Goal: Task Accomplishment & Management: Manage account settings

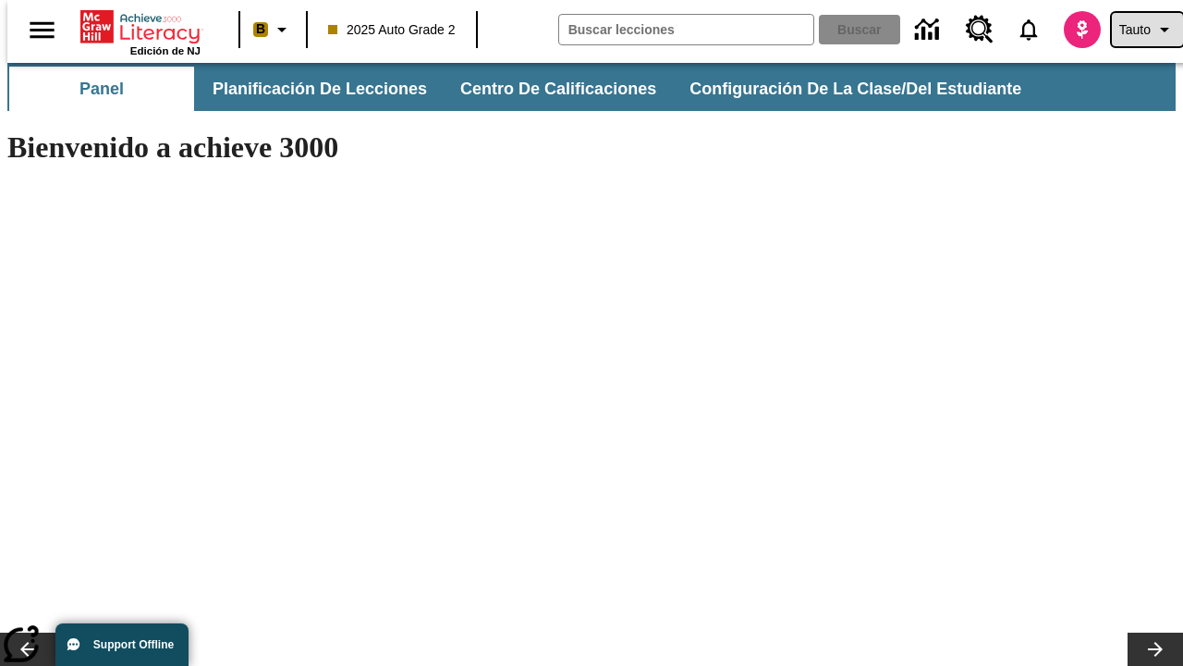
click at [1138, 30] on span "Tauto" at bounding box center [1135, 29] width 31 height 19
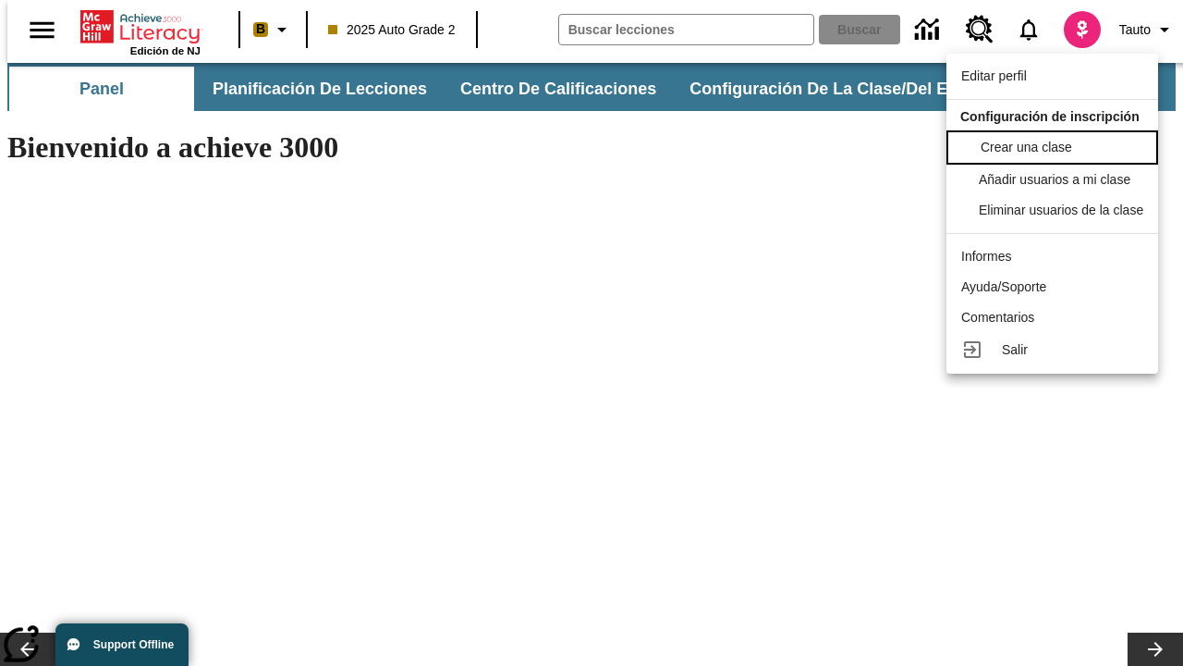
click at [1058, 145] on span "Crear una clase" at bounding box center [1027, 147] width 92 height 15
click at [1058, 179] on span "Añadir usuarios a mi clase" at bounding box center [1057, 177] width 152 height 15
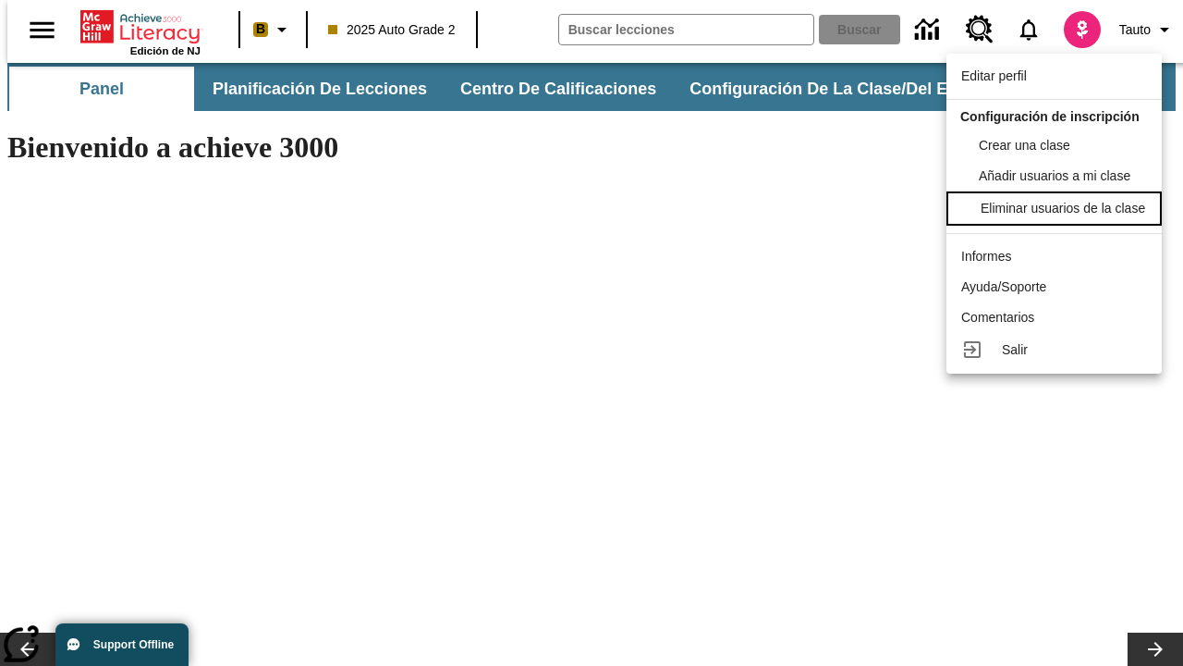
click at [1058, 218] on div "Eliminar usuarios de la clase" at bounding box center [1063, 208] width 165 height 19
